Goal: Task Accomplishment & Management: Manage account settings

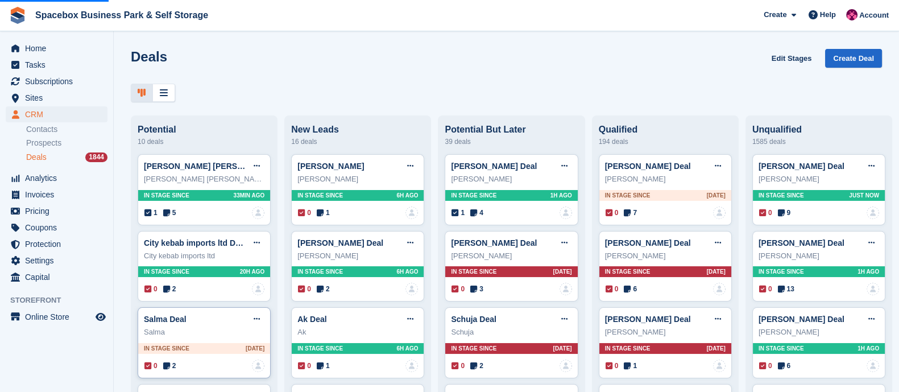
scroll to position [230, 0]
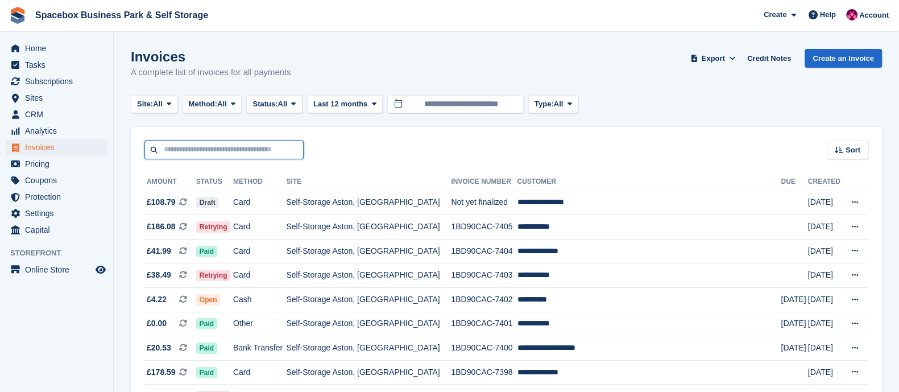
click at [255, 152] on input "text" at bounding box center [223, 149] width 159 height 19
type input "*****"
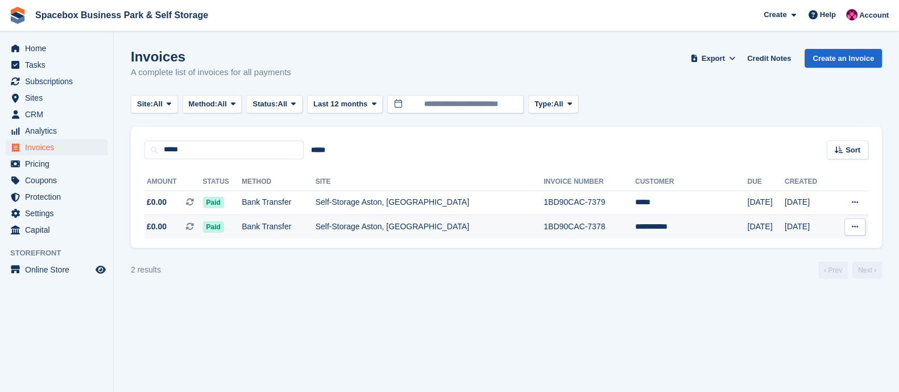
click at [364, 235] on td "Self-Storage Aston, [GEOGRAPHIC_DATA]" at bounding box center [430, 227] width 228 height 24
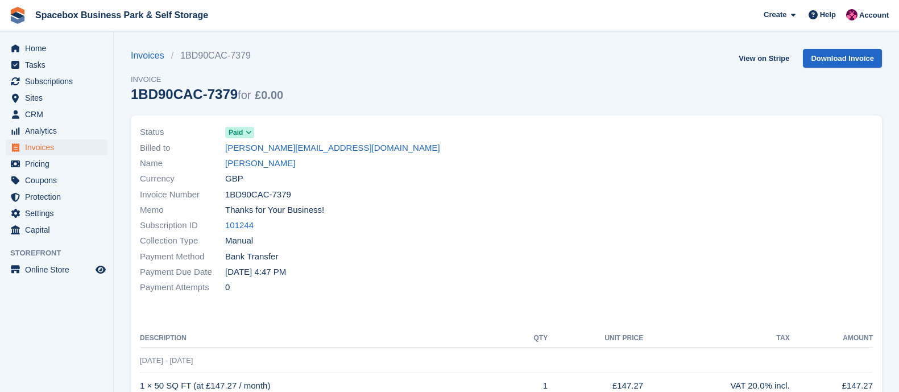
scroll to position [140, 0]
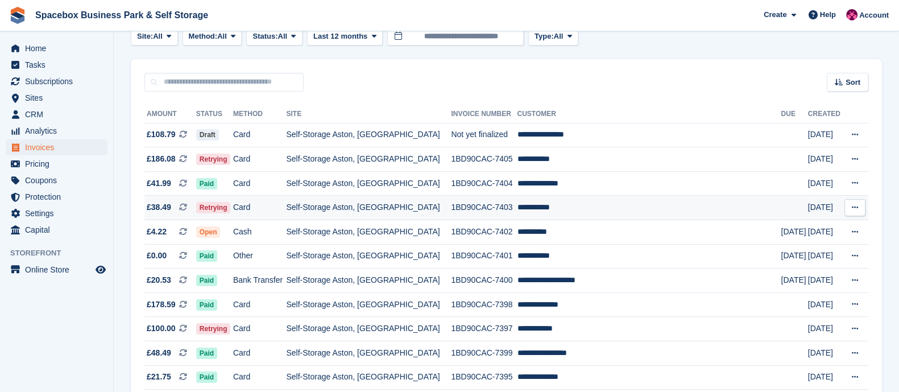
scroll to position [77, 0]
